Goal: Find specific page/section

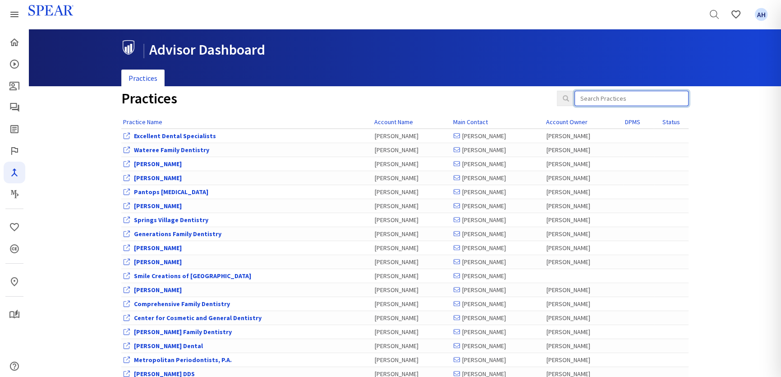
drag, startPoint x: 604, startPoint y: 93, endPoint x: 607, endPoint y: 100, distance: 7.3
click at [604, 95] on input "search" at bounding box center [632, 98] width 114 height 15
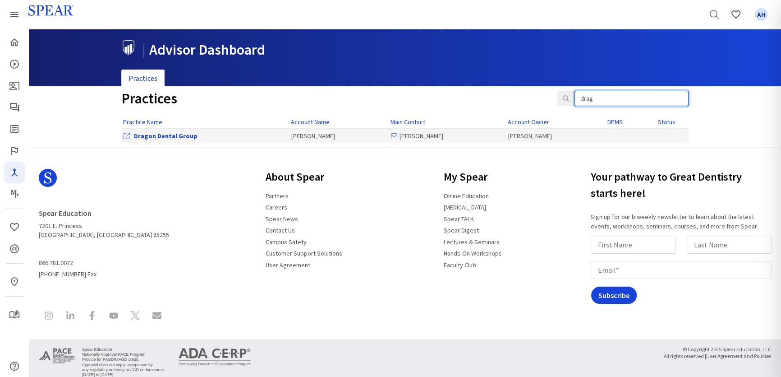
type input "drag"
click at [162, 134] on link "Dragon Dental Group" at bounding box center [166, 136] width 64 height 8
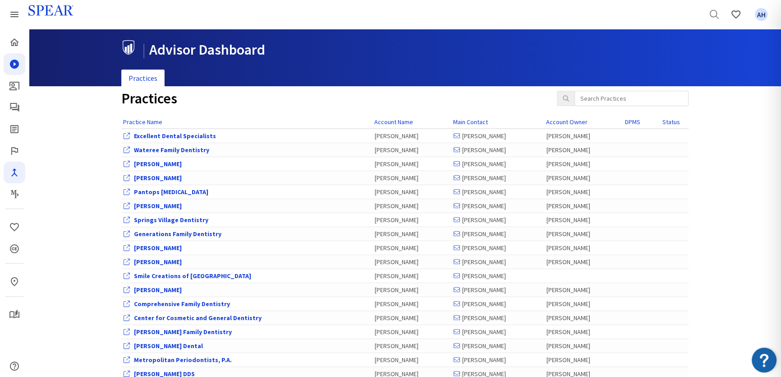
click at [16, 67] on icon "Courses" at bounding box center [14, 64] width 9 height 9
